Goal: Find specific page/section: Find specific page/section

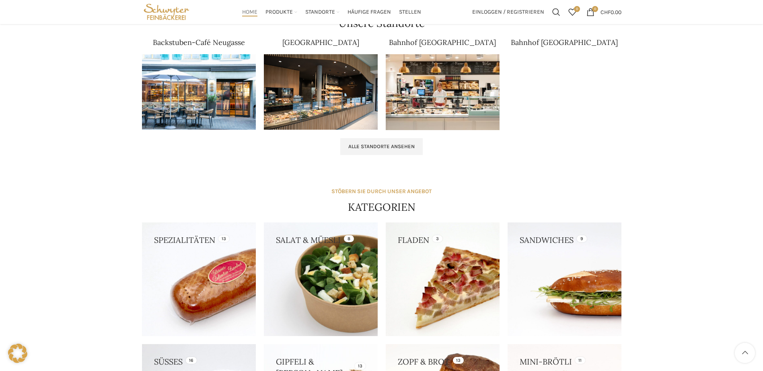
scroll to position [523, 0]
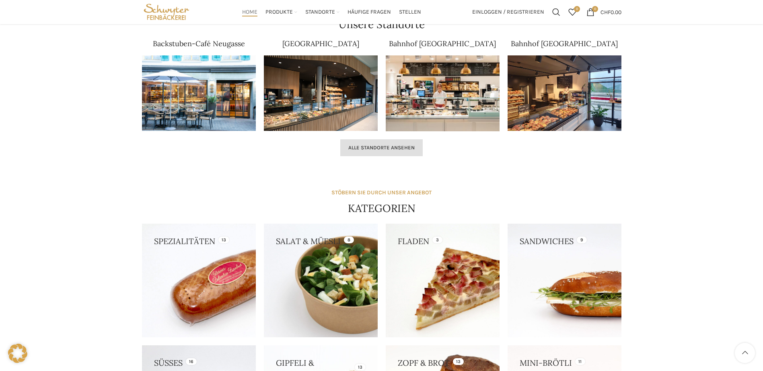
click at [363, 150] on span "Alle Standorte ansehen" at bounding box center [381, 148] width 66 height 6
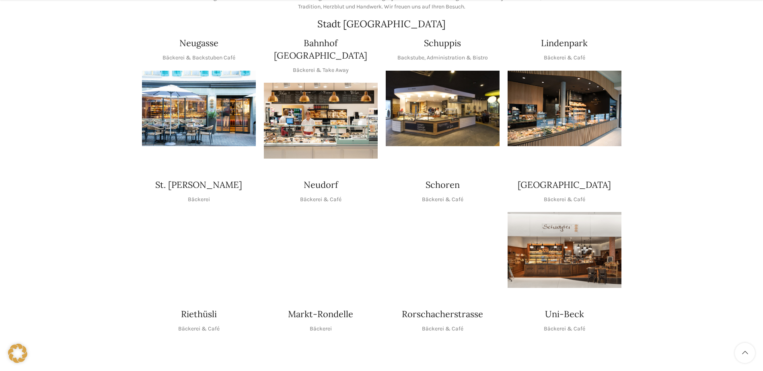
scroll to position [161, 0]
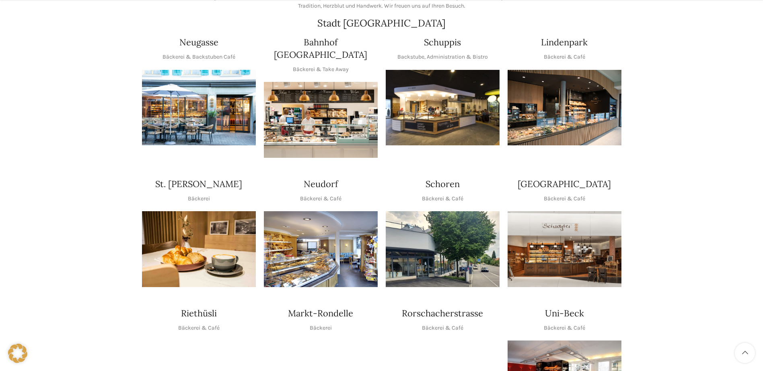
click at [320, 252] on img "1 / 1" at bounding box center [321, 249] width 114 height 76
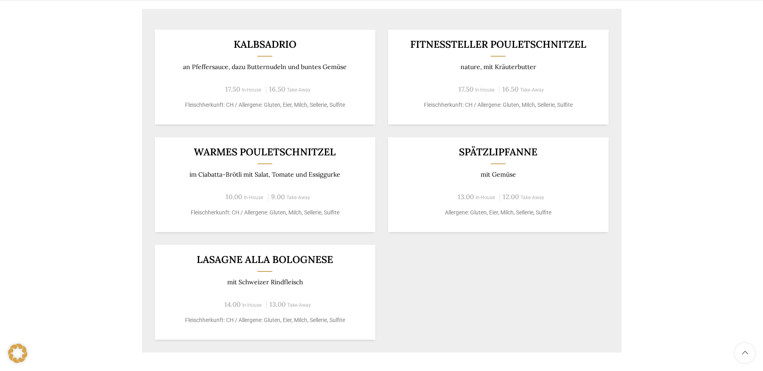
scroll to position [482, 0]
